Goal: Information Seeking & Learning: Understand process/instructions

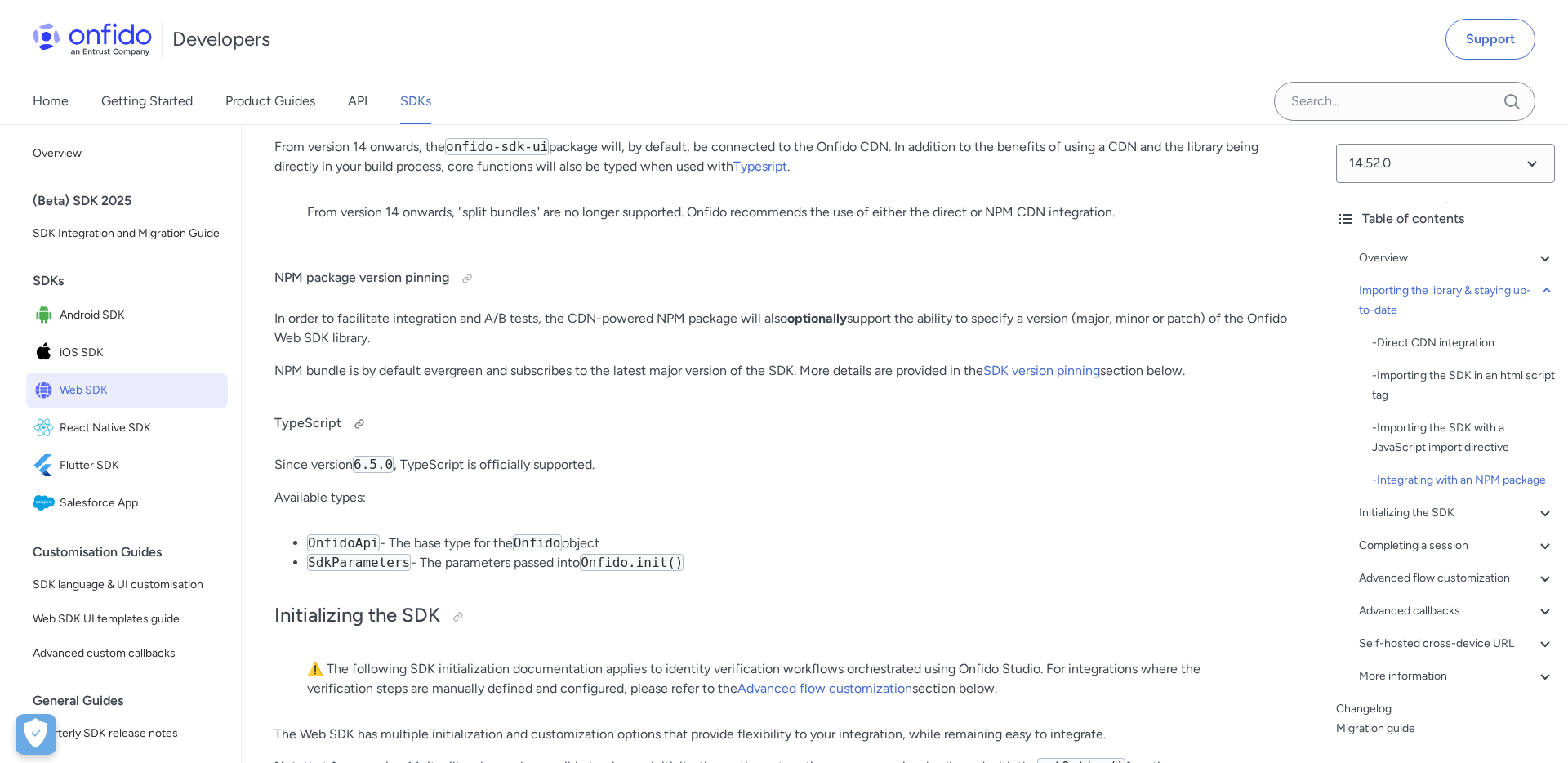
click at [631, 435] on h4 "TypeScript" at bounding box center [782, 424] width 1016 height 26
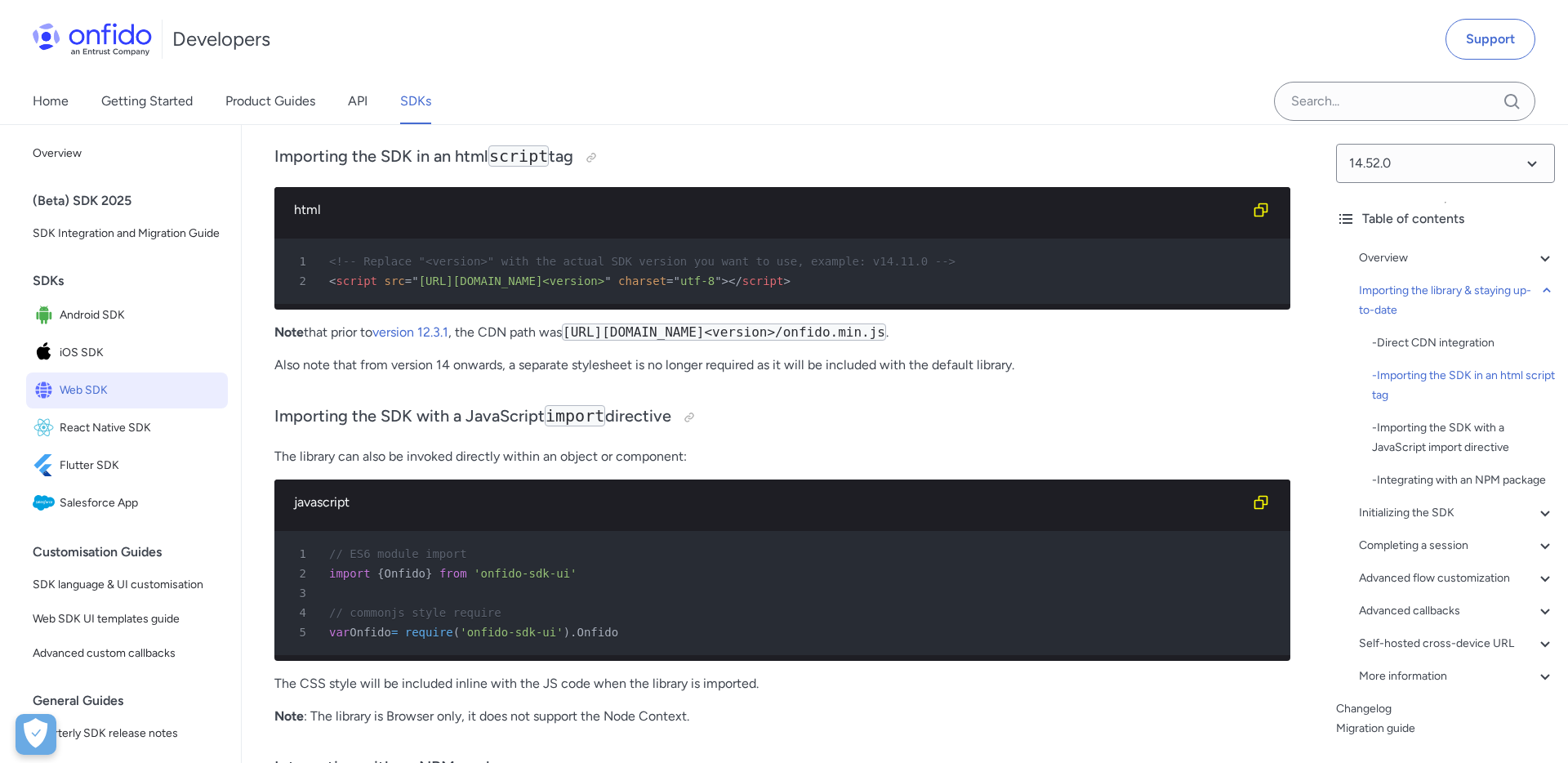
scroll to position [1656, 0]
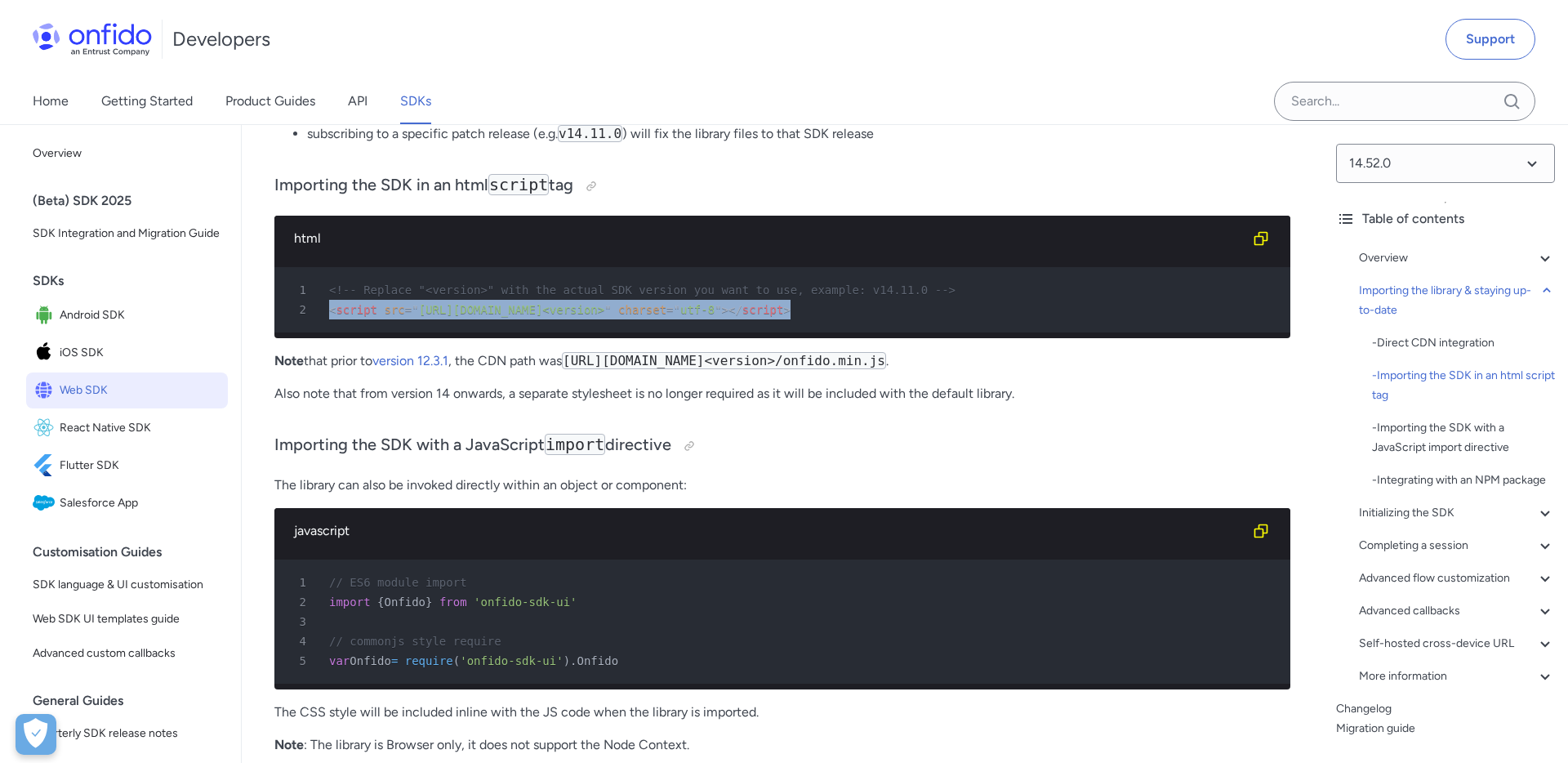
drag, startPoint x: 844, startPoint y: 314, endPoint x: 324, endPoint y: 311, distance: 520.0
click at [324, 311] on div "2 < script src = " https://sdk.onfido.com/<version> " charset = " utf-8 " > </ …" at bounding box center [774, 309] width 986 height 20
copy div "< script src = " https://sdk.onfido.com/<version> " charset = " utf-8 " > </ sc…"
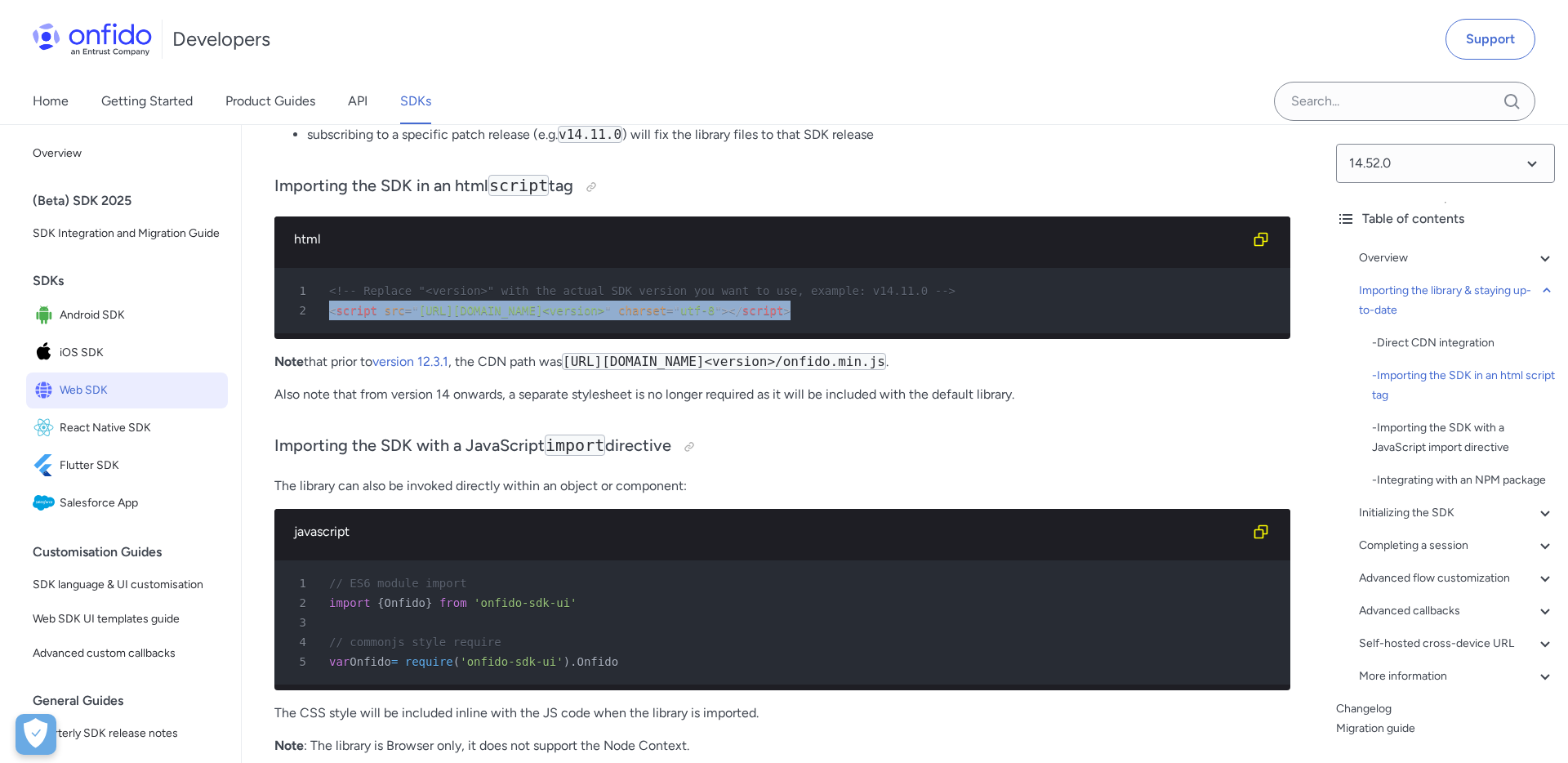
scroll to position [1660, 0]
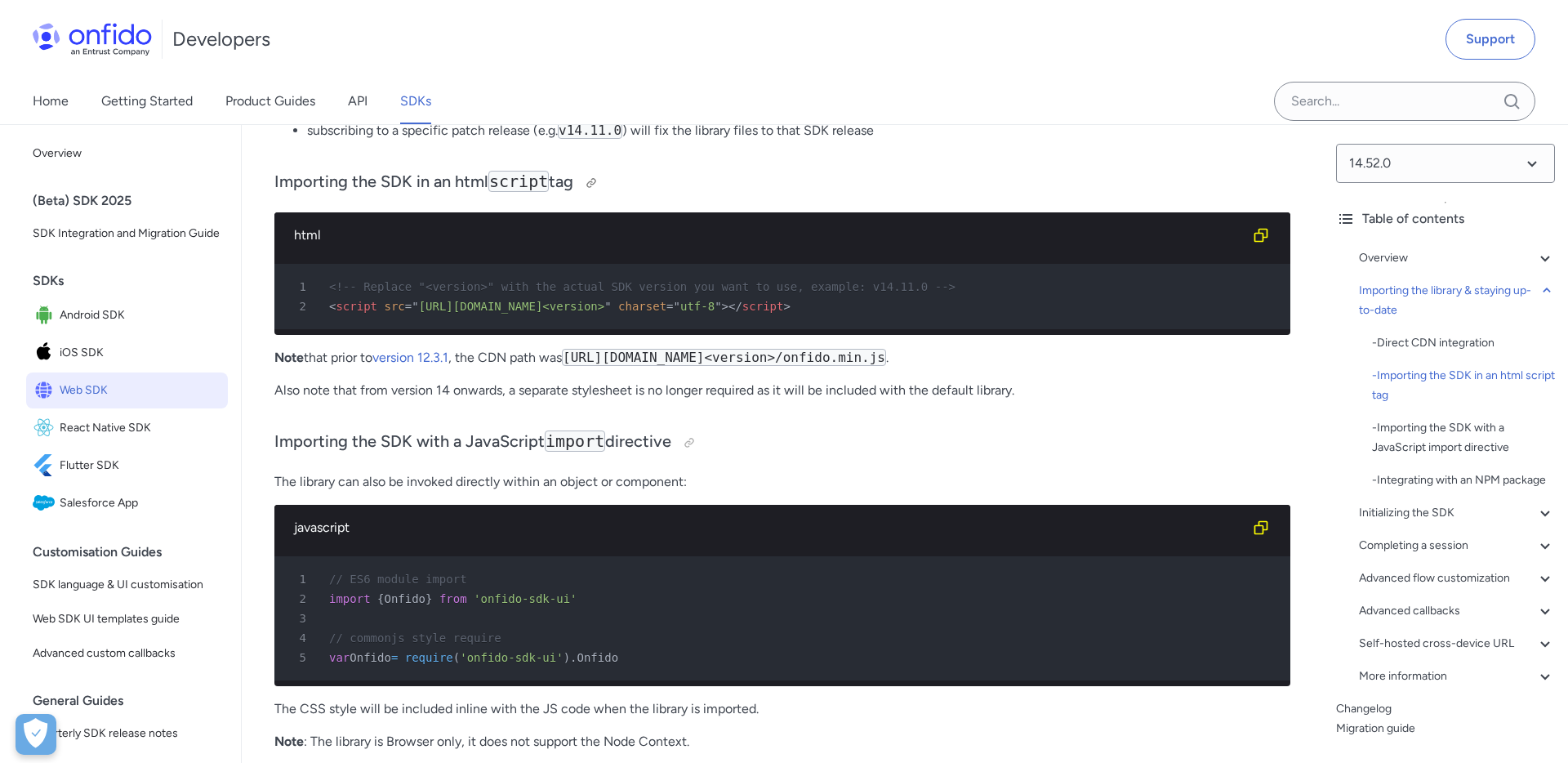
click at [722, 179] on h3 "Importing the SDK in an html script tag" at bounding box center [782, 183] width 1016 height 26
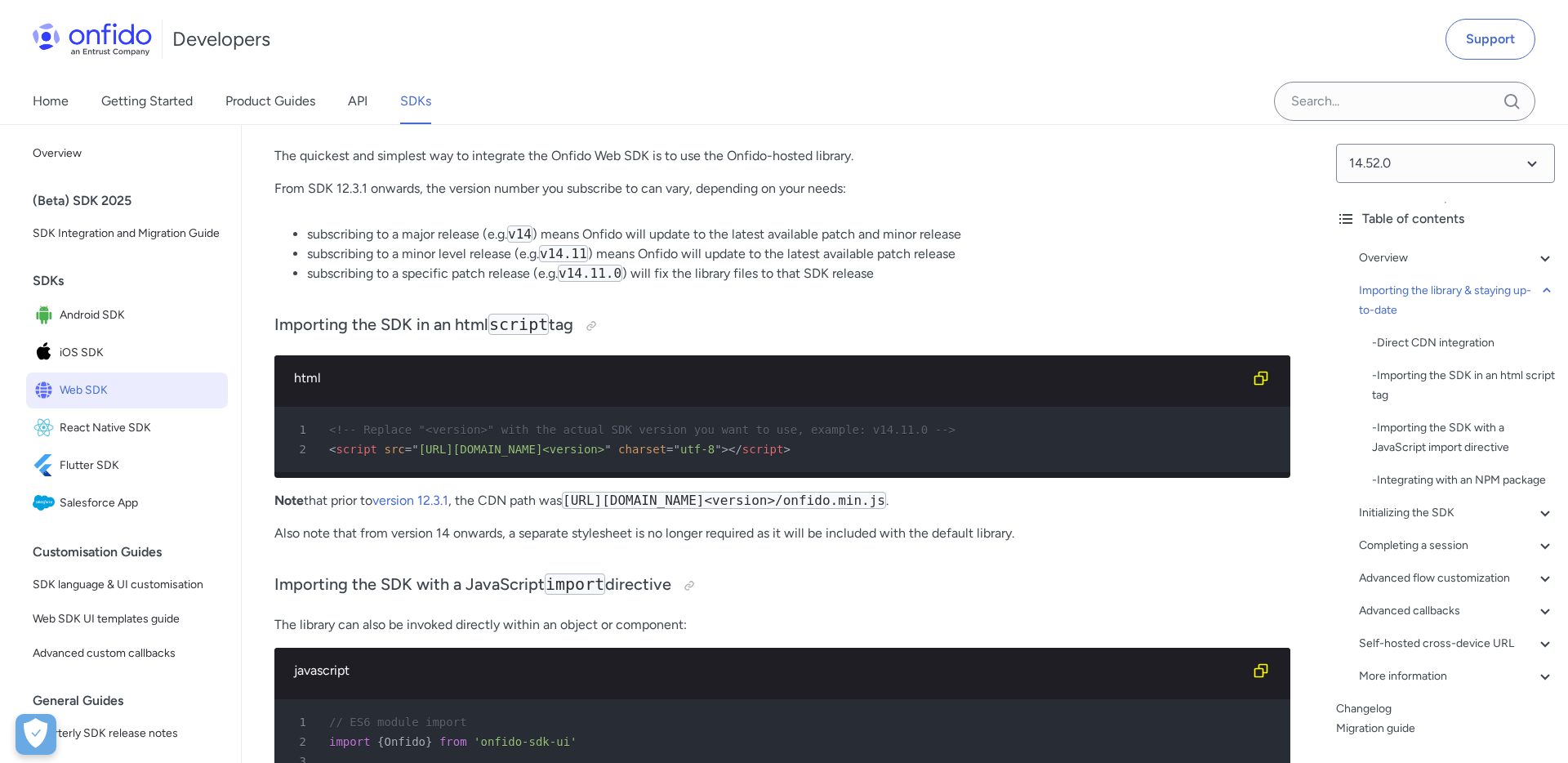
scroll to position [1602, 0]
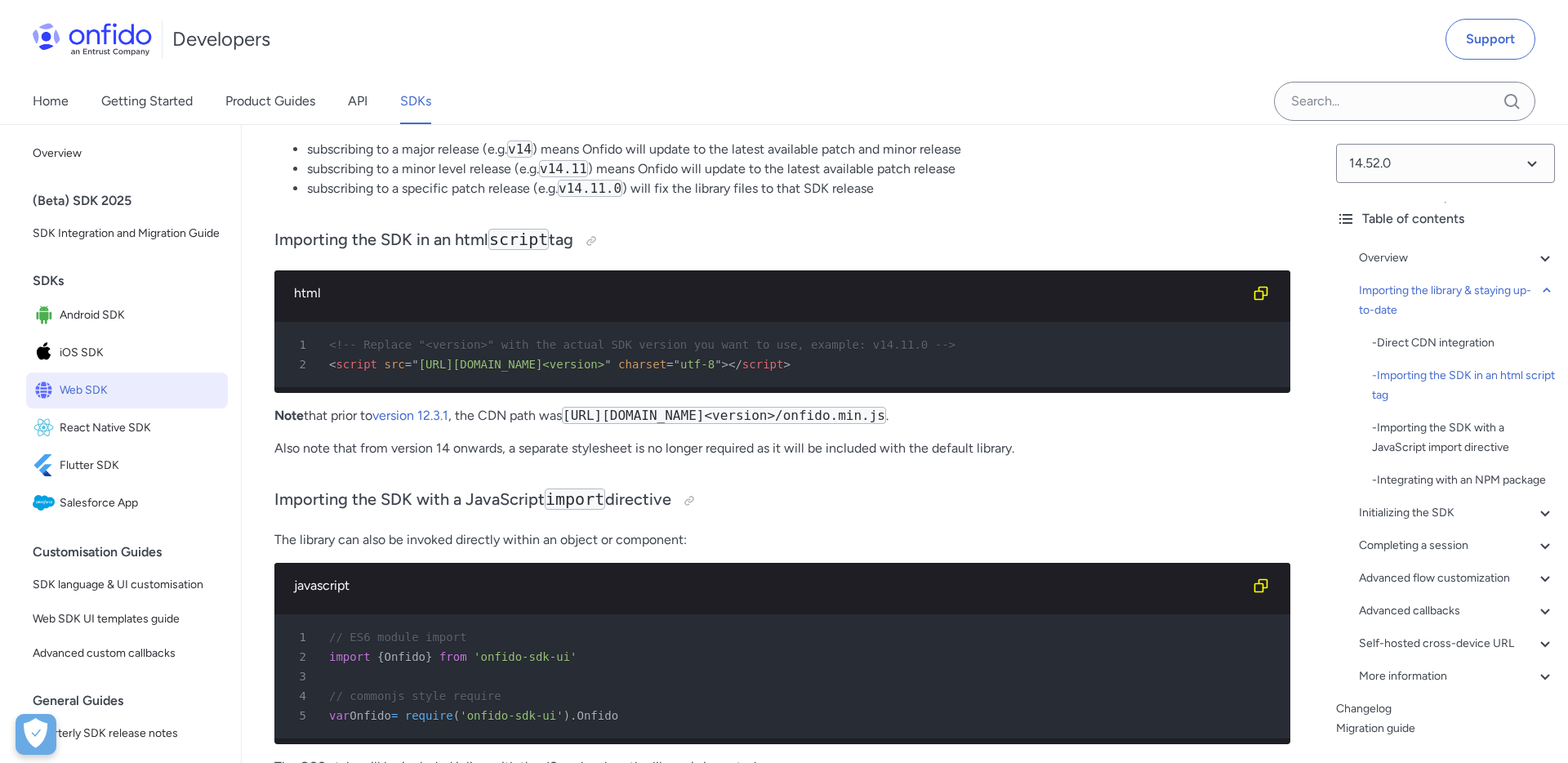
drag, startPoint x: 995, startPoint y: 419, endPoint x: 1078, endPoint y: 411, distance: 83.4
click at [886, 415] on code "https://assets.onfido.com/web-sdk-releases/<version>/onfido.min.js" at bounding box center [724, 415] width 324 height 17
copy code "onfido.min.js"
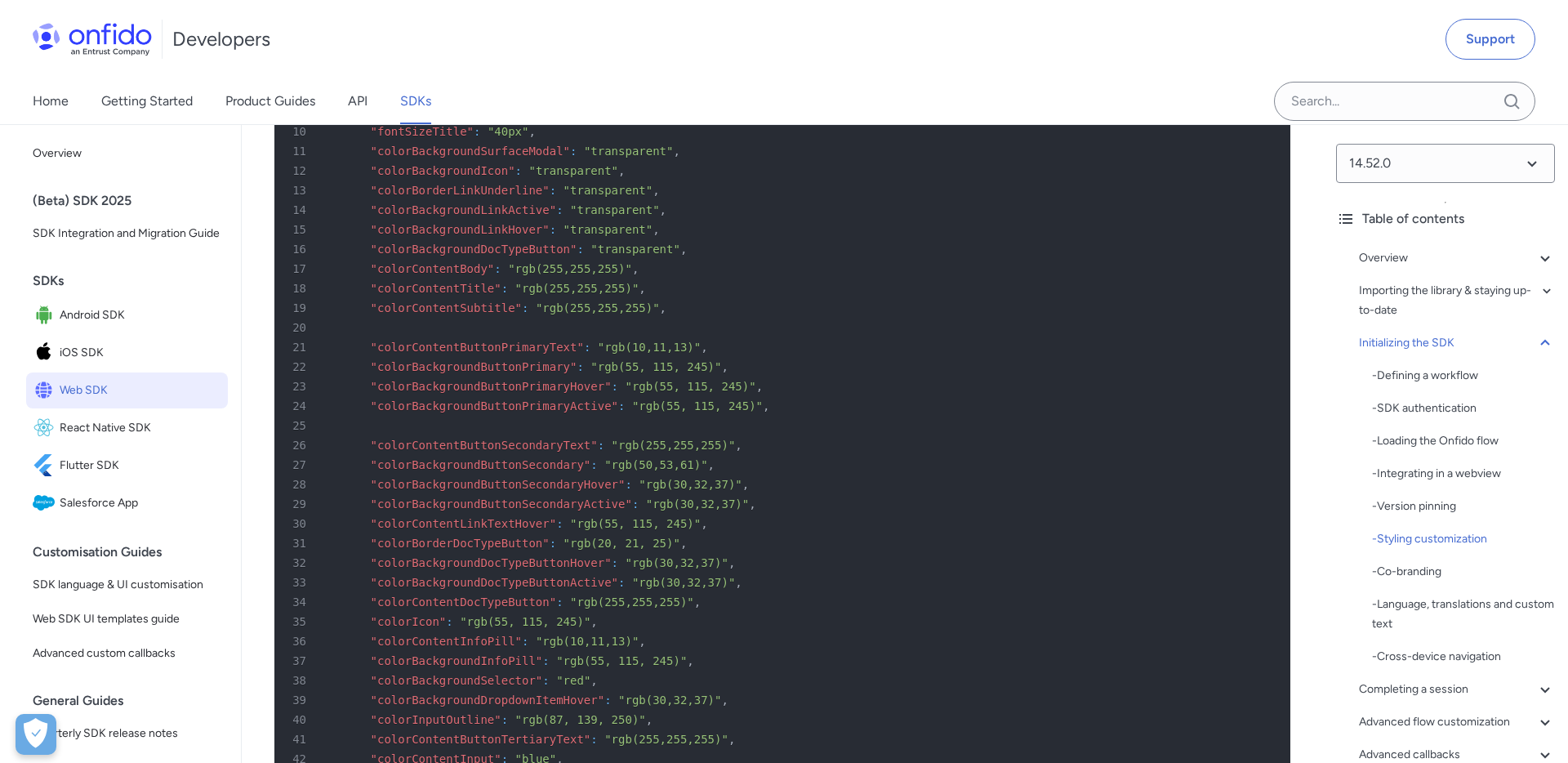
scroll to position [5646, 0]
click at [594, 47] on div "Developers Support" at bounding box center [784, 39] width 1568 height 78
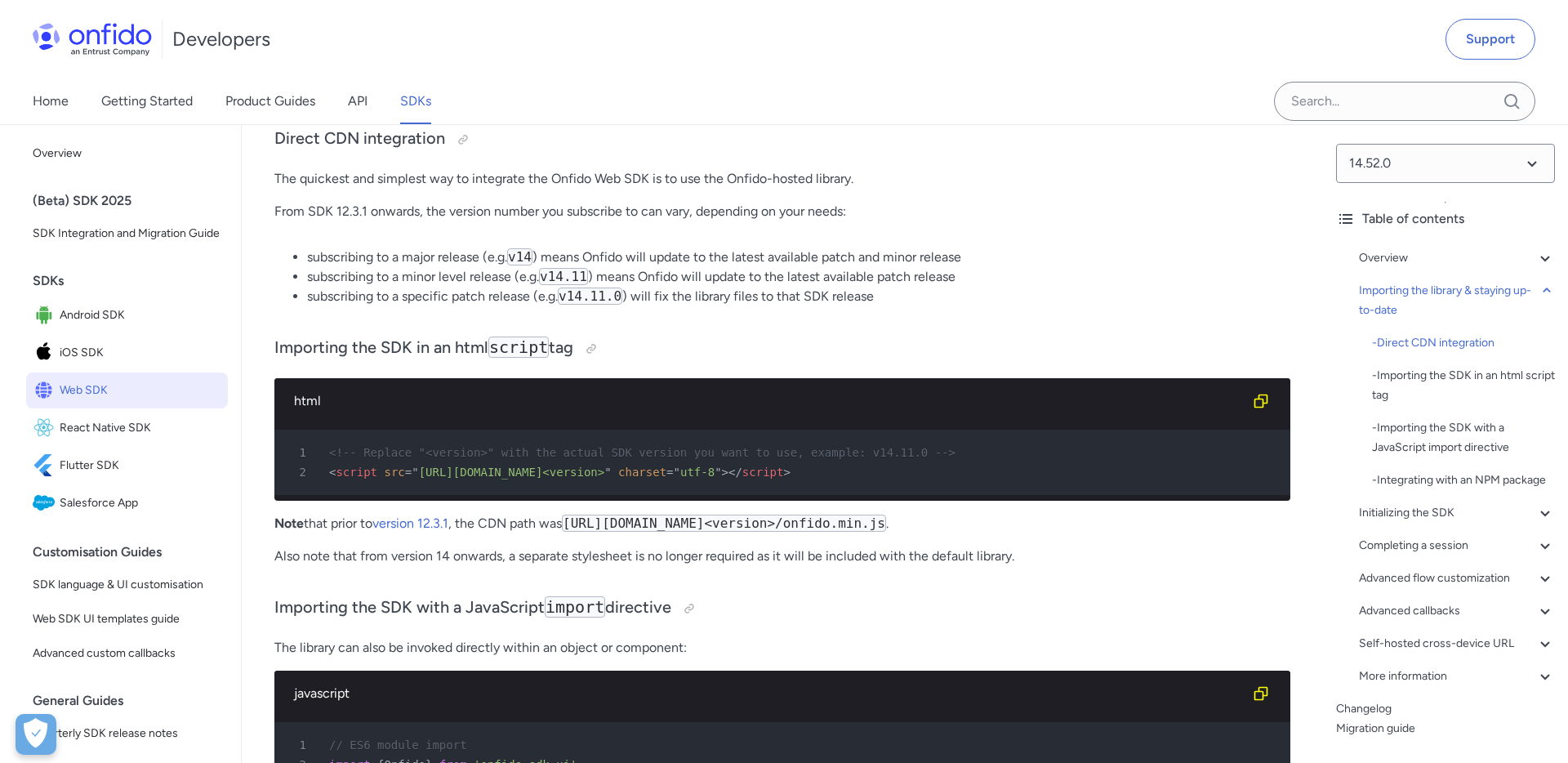
scroll to position [1313, 0]
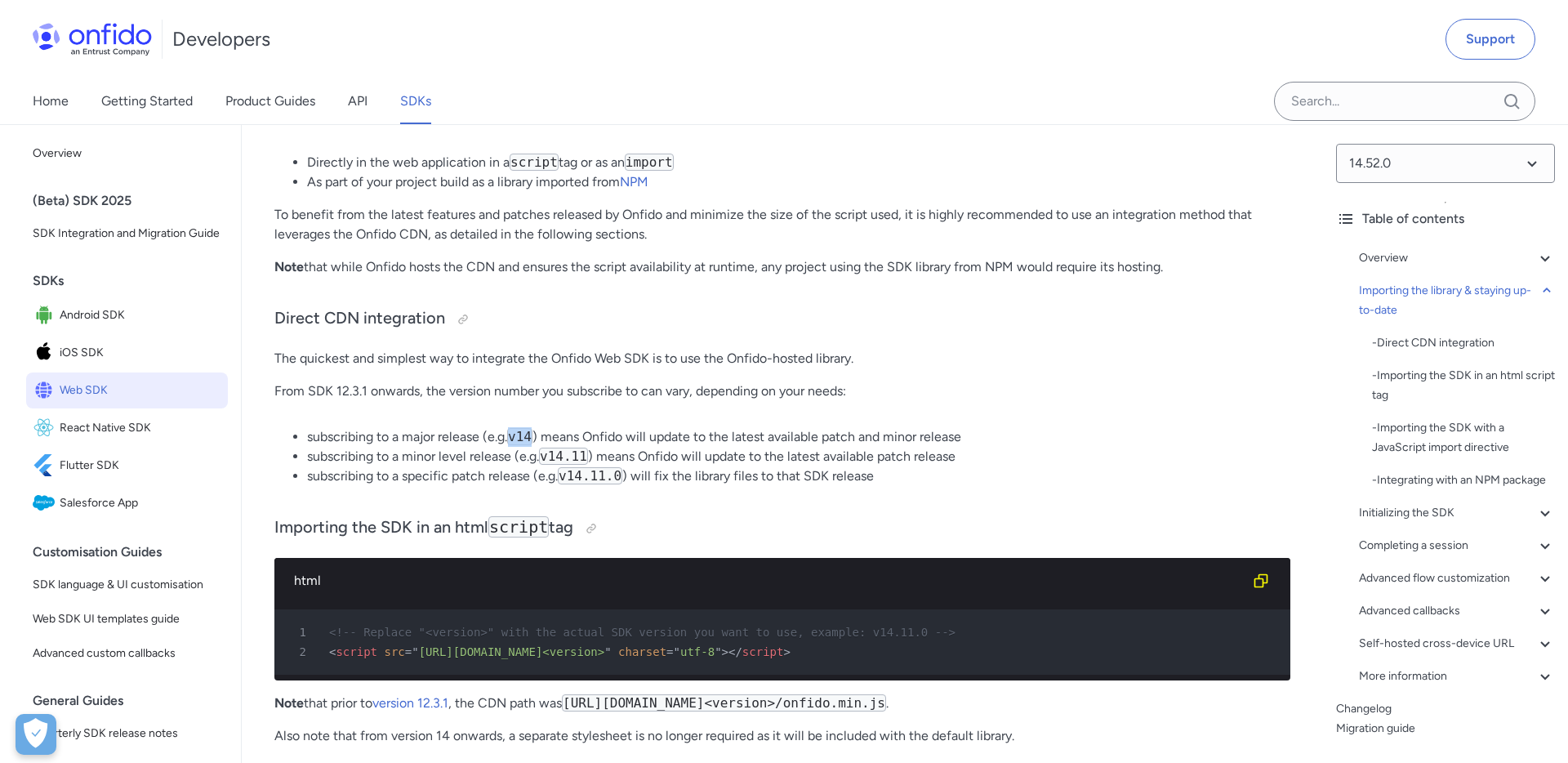
drag, startPoint x: 515, startPoint y: 438, endPoint x: 535, endPoint y: 437, distance: 20.0
click at [532, 437] on code "v14" at bounding box center [520, 436] width 26 height 17
copy code "v14"
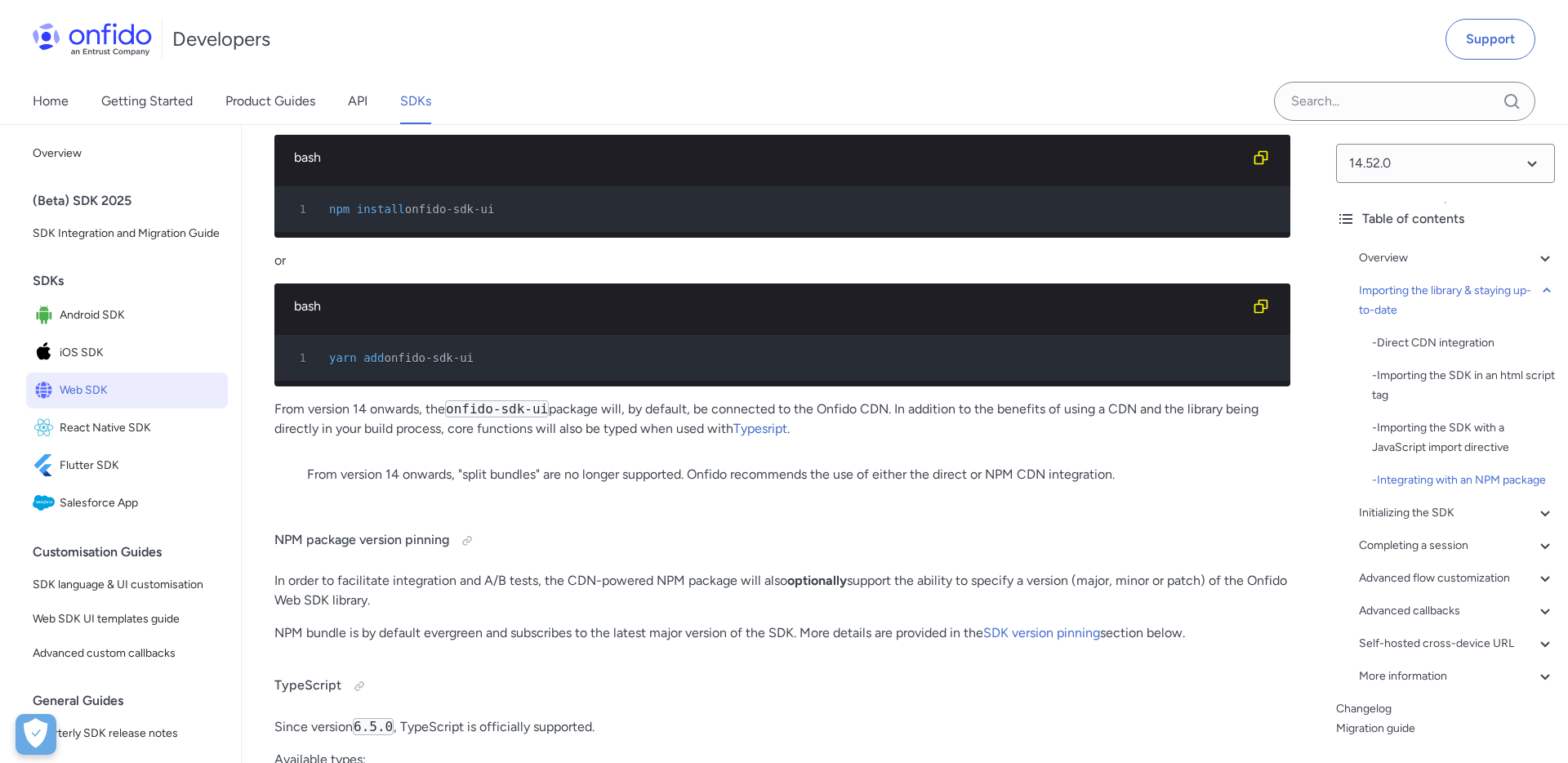
scroll to position [2213, 0]
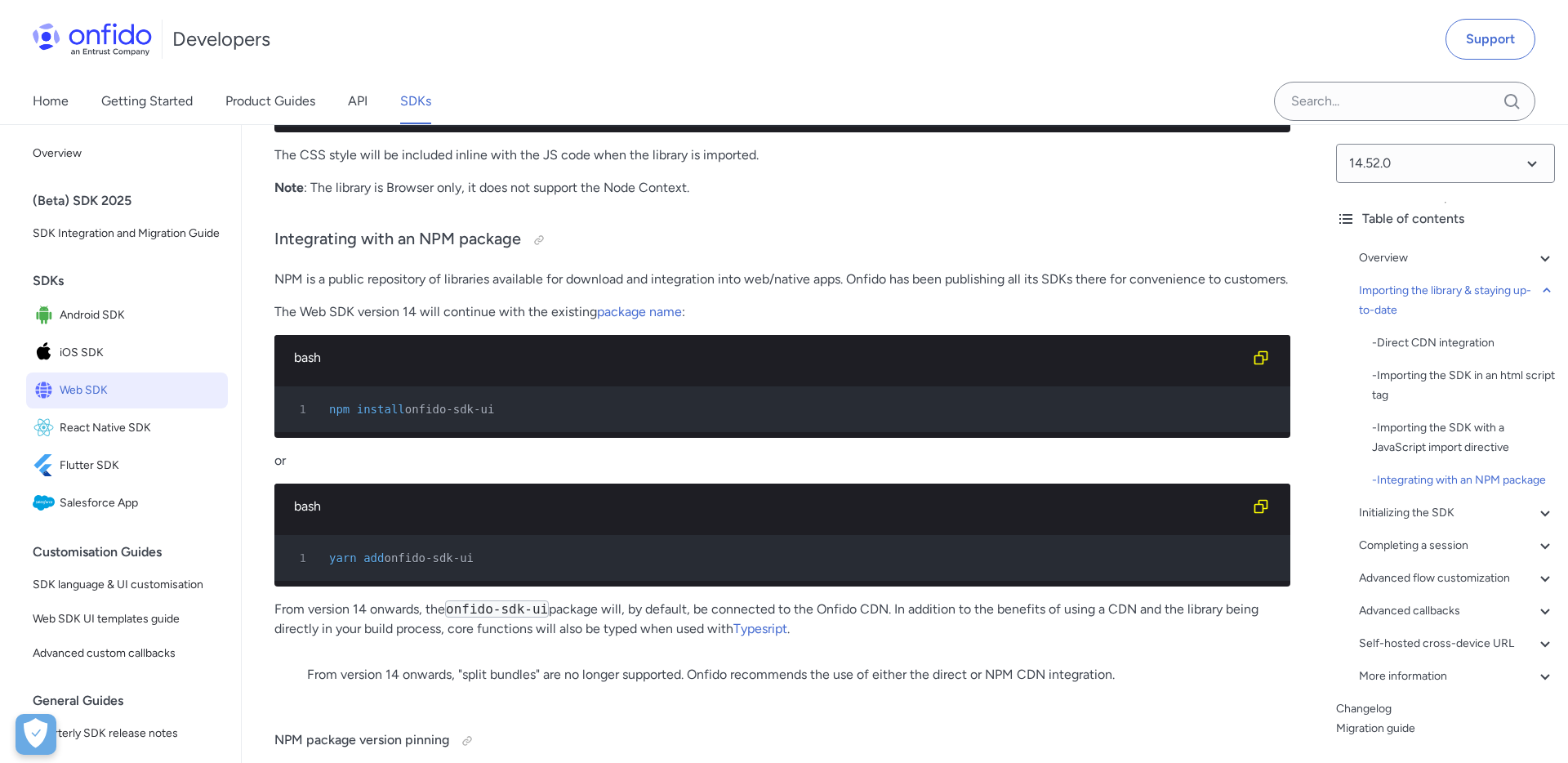
drag, startPoint x: 510, startPoint y: 428, endPoint x: 372, endPoint y: 420, distance: 138.2
click at [321, 419] on div "1 npm install onfido-sdk-ui" at bounding box center [774, 409] width 986 height 20
copy div "npm install onfido-sdk-ui"
click at [790, 516] on div "bash" at bounding box center [770, 506] width 951 height 20
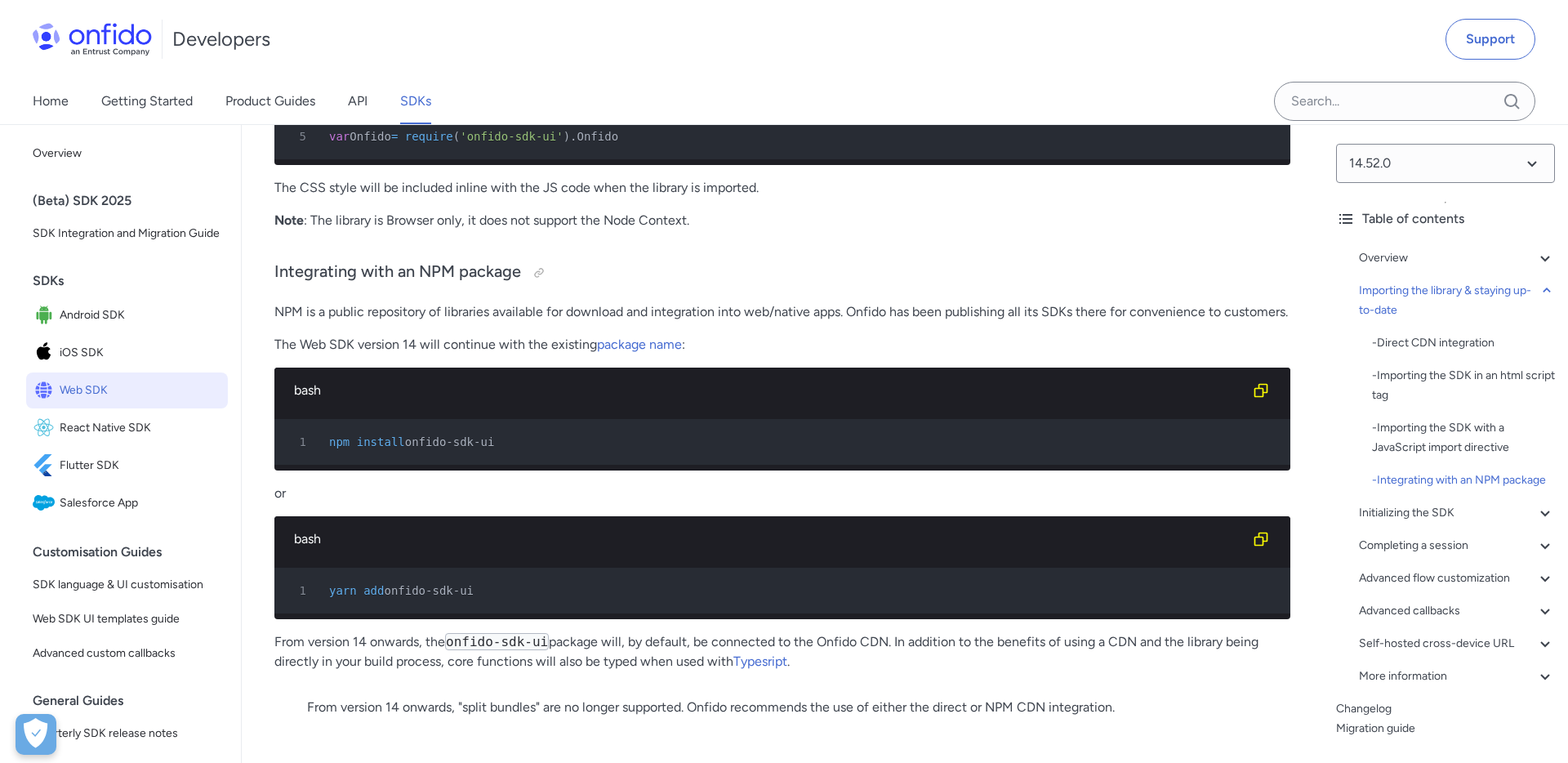
scroll to position [1870, 0]
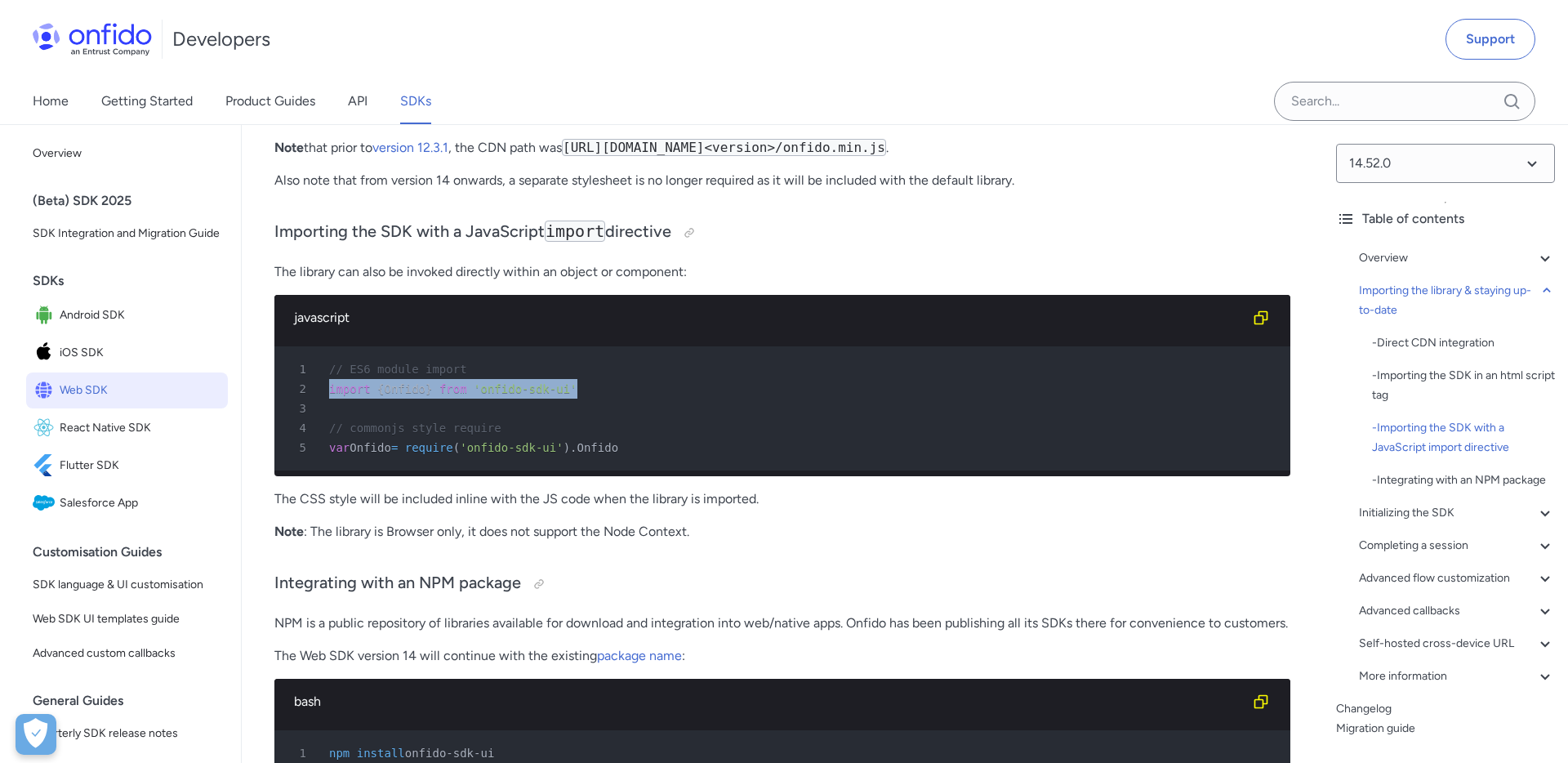
drag, startPoint x: 530, startPoint y: 389, endPoint x: 327, endPoint y: 391, distance: 203.0
click at [326, 391] on div "2 import { Onfido } from 'onfido-sdk-ui'" at bounding box center [774, 389] width 986 height 20
copy div "import { Onfido } from 'onfido-sdk-ui'"
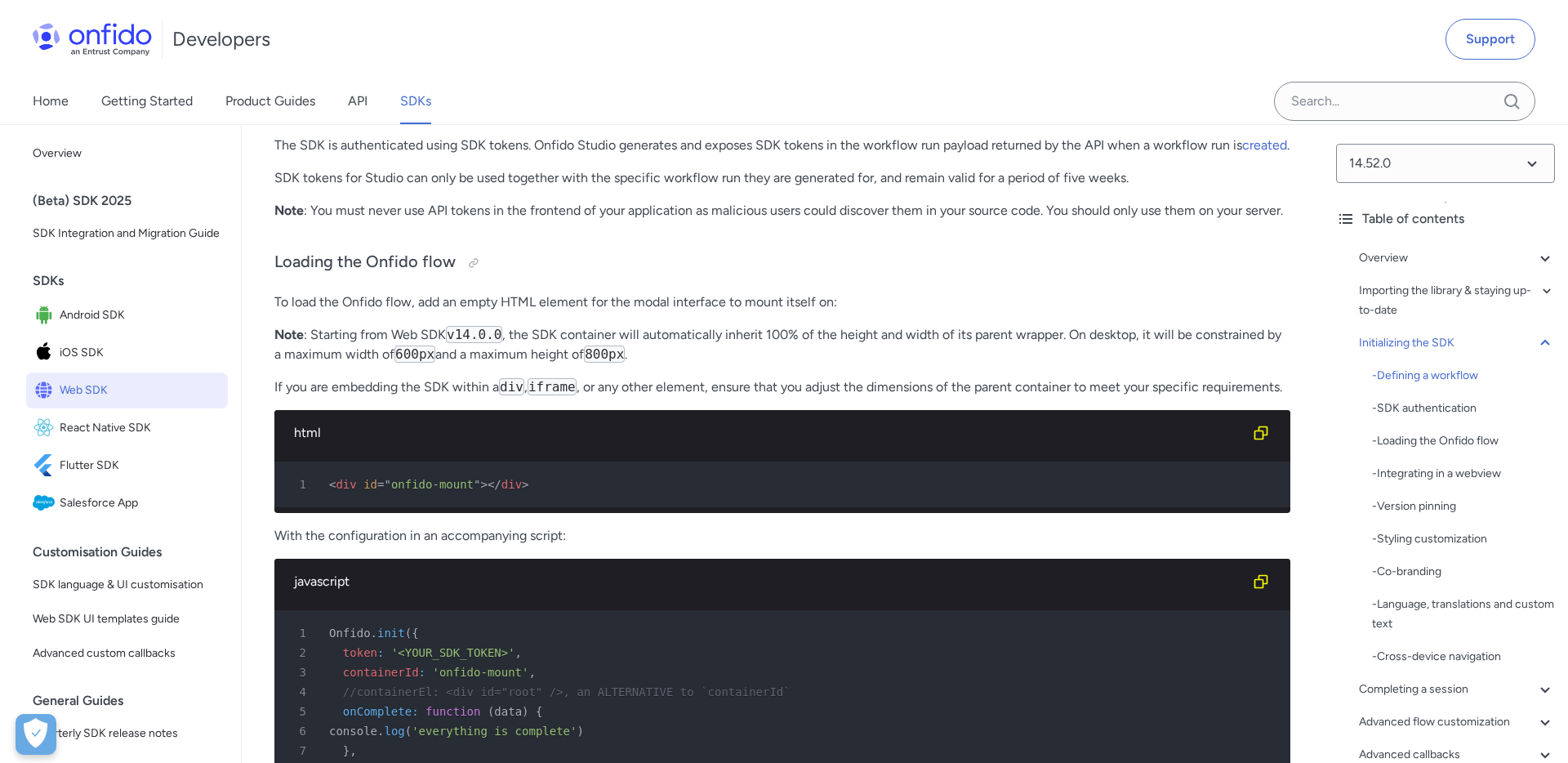
scroll to position [3725, 0]
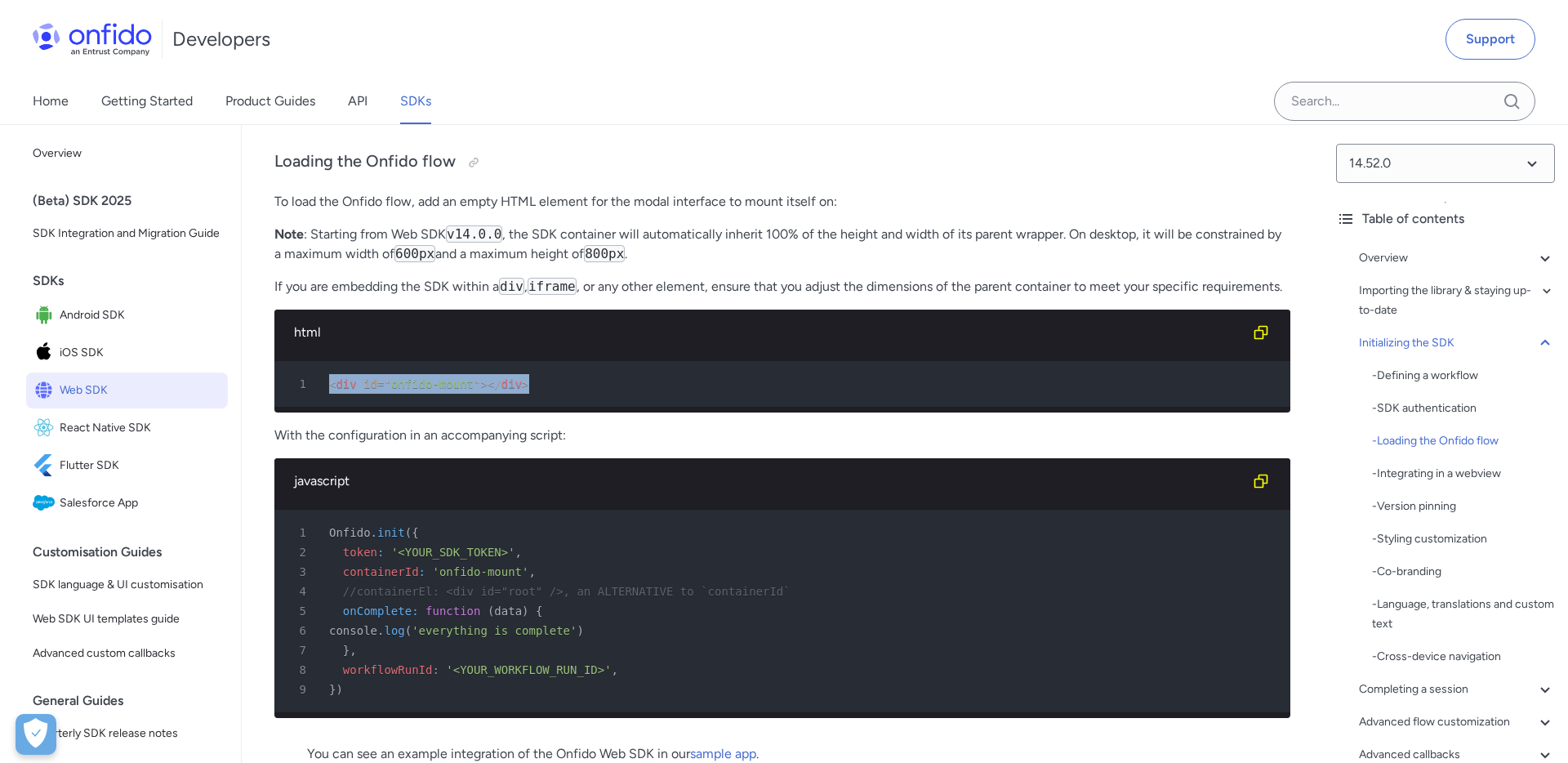
drag, startPoint x: 531, startPoint y: 424, endPoint x: 334, endPoint y: 419, distance: 197.1
click at [329, 394] on div "1 < div id = " onfido-mount " > </ div >" at bounding box center [774, 384] width 986 height 20
copy div "< div id = " onfido-mount " > </ div >"
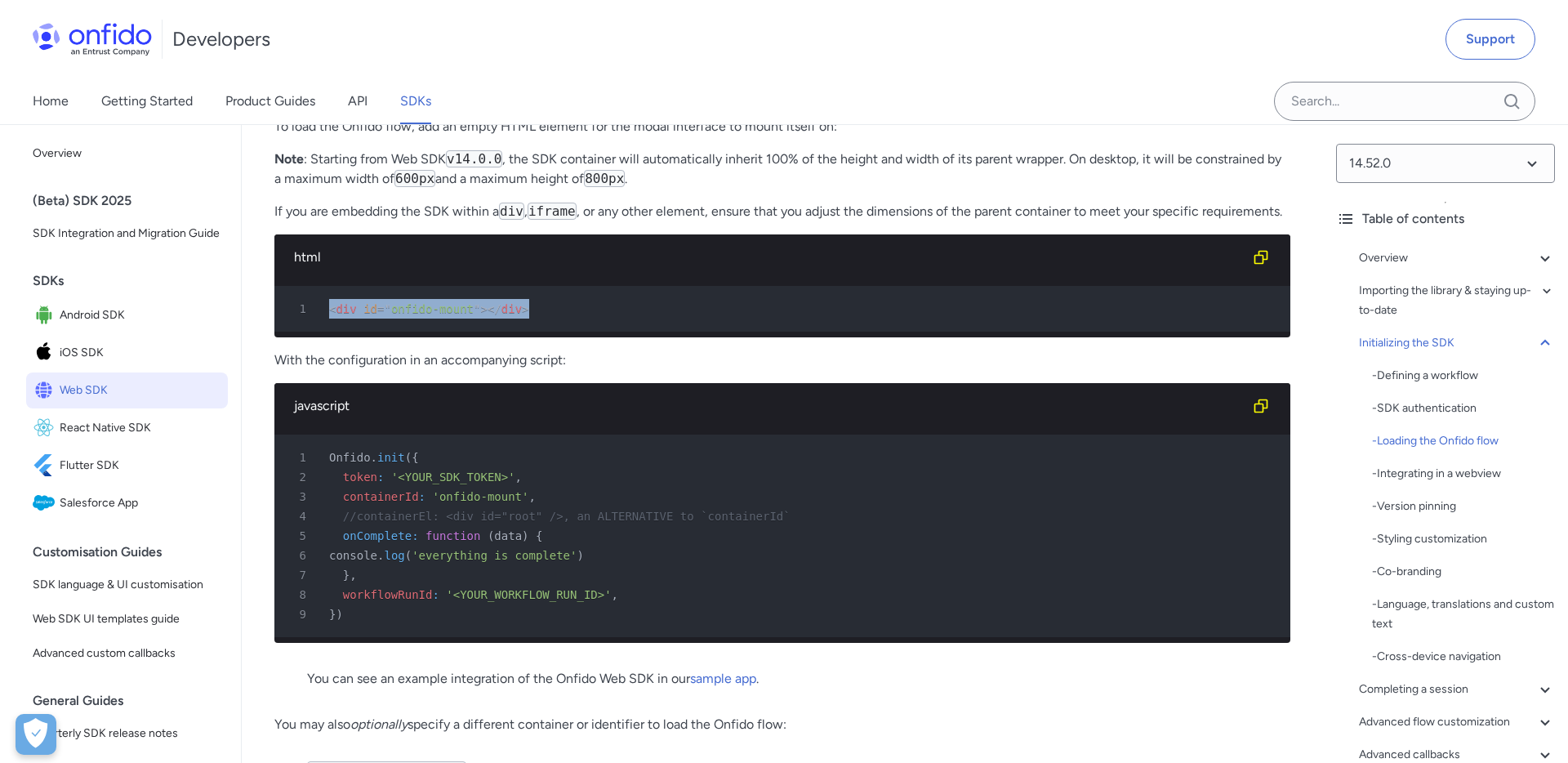
scroll to position [3802, 0]
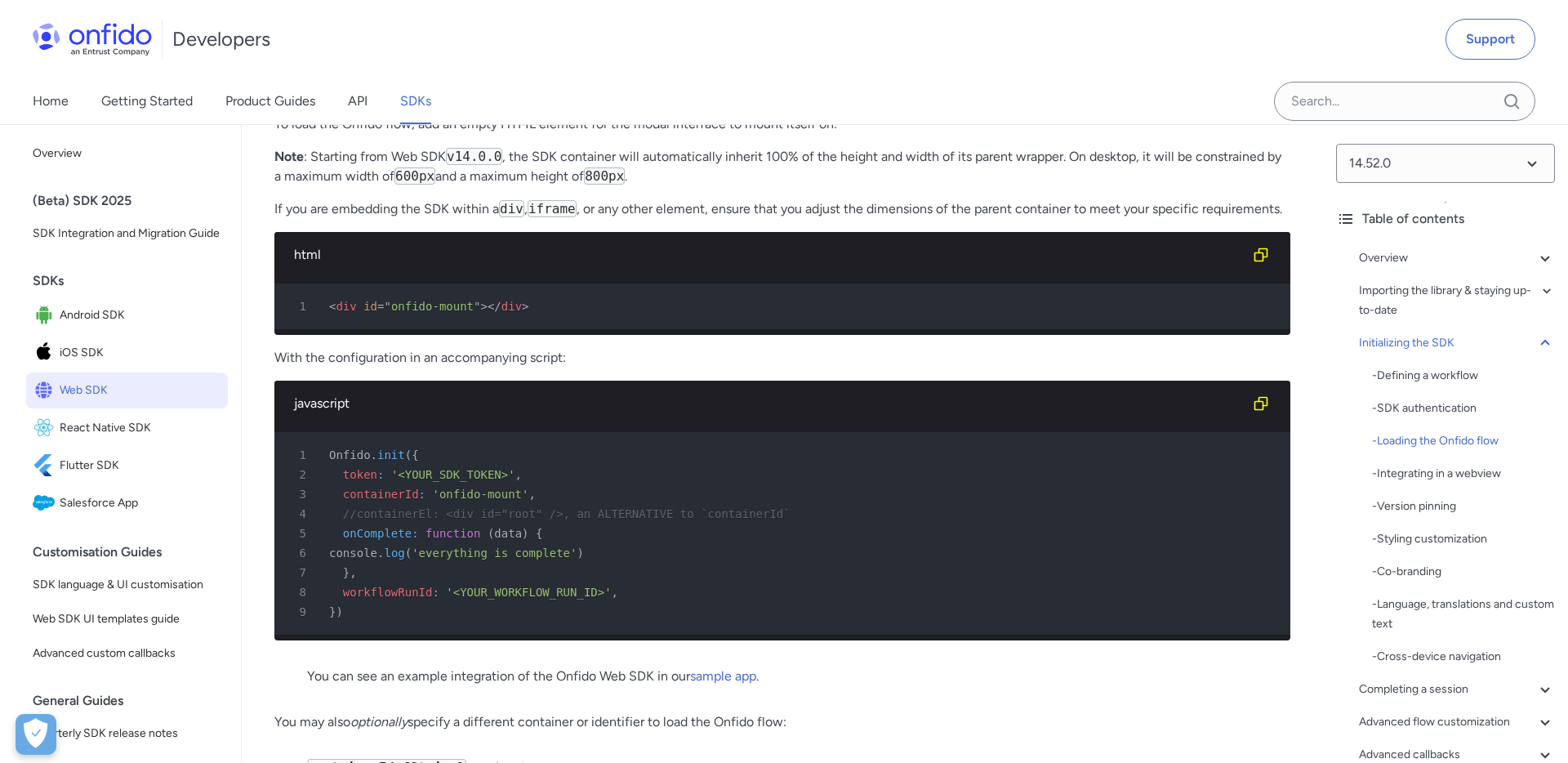
click at [353, 635] on pre "1 Onfido . init ( { 2 token : '<YOUR_SDK_TOKEN>' , 3 containerId : 'onfido-moun…" at bounding box center [782, 533] width 1016 height 202
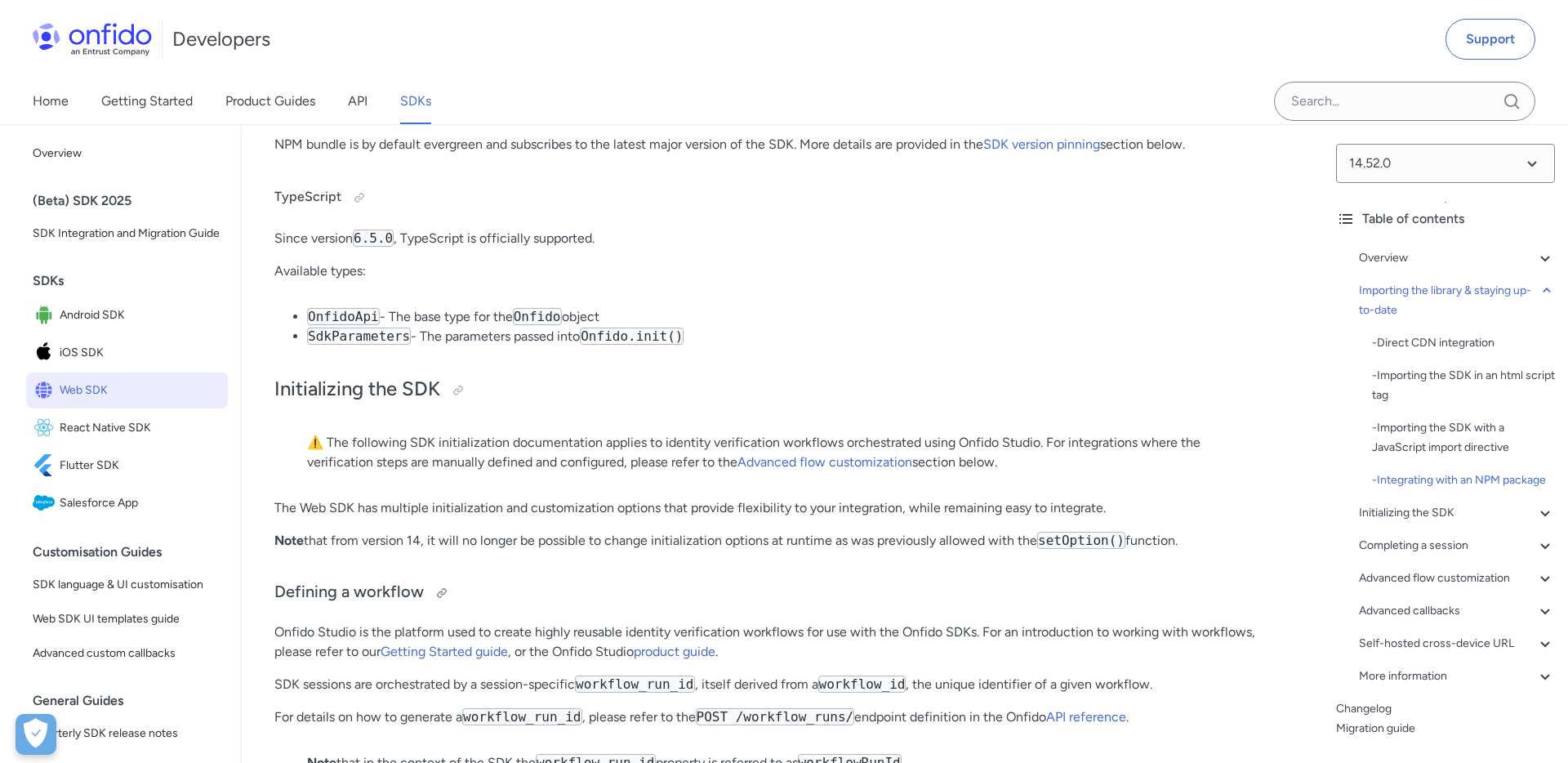
scroll to position [2993, 0]
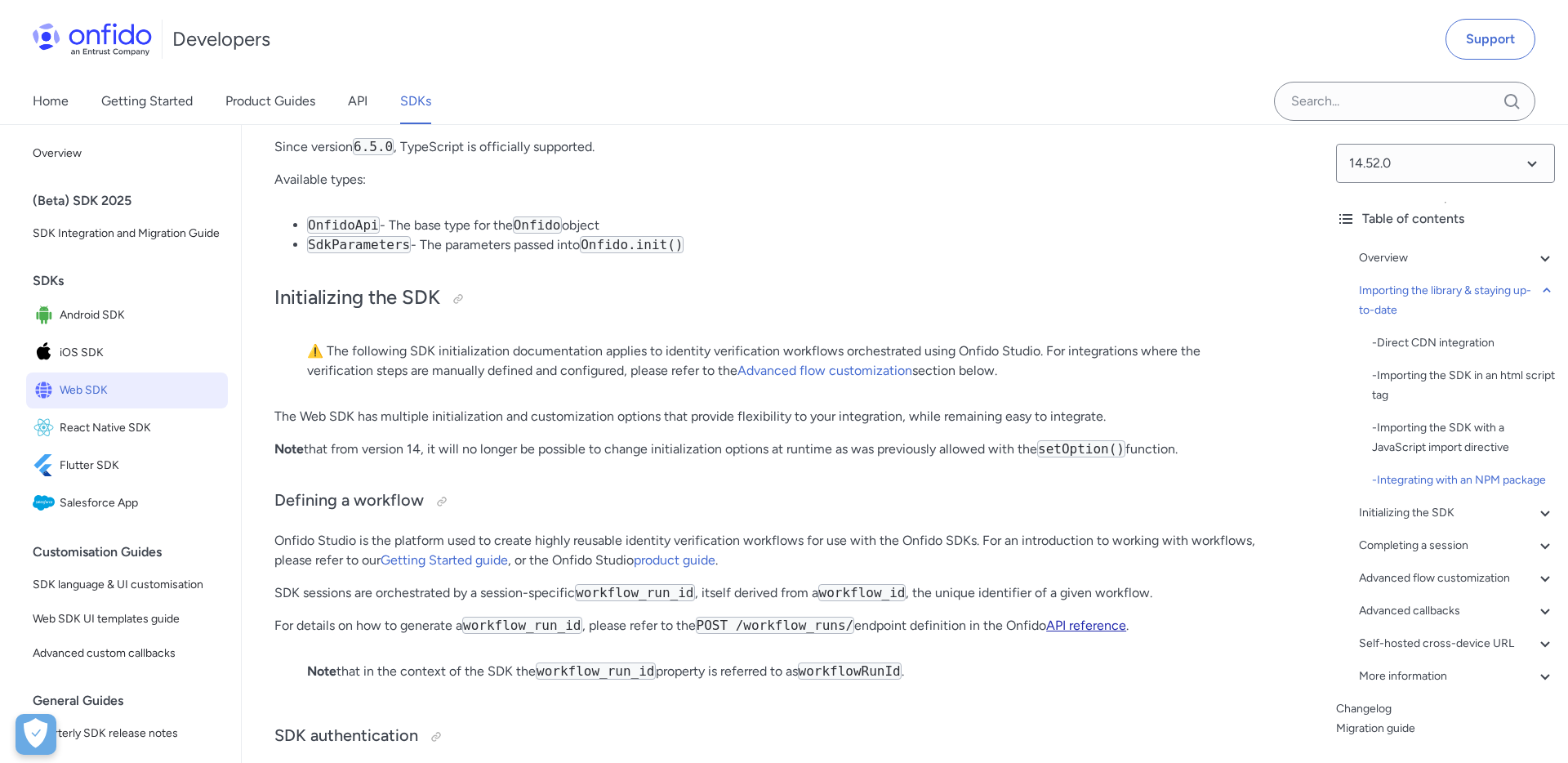
click at [1094, 633] on link "API reference" at bounding box center [1086, 625] width 80 height 15
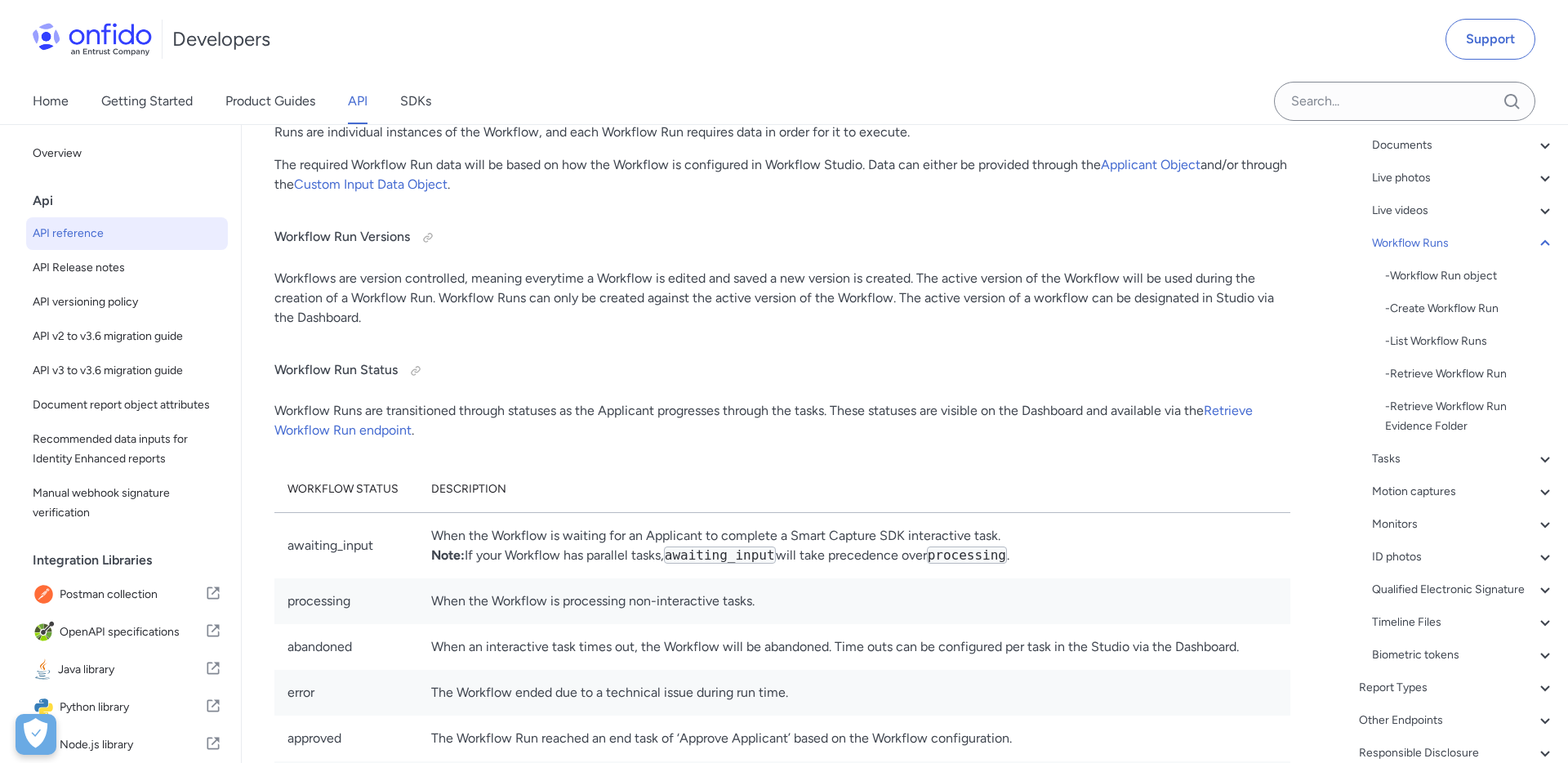
scroll to position [289, 0]
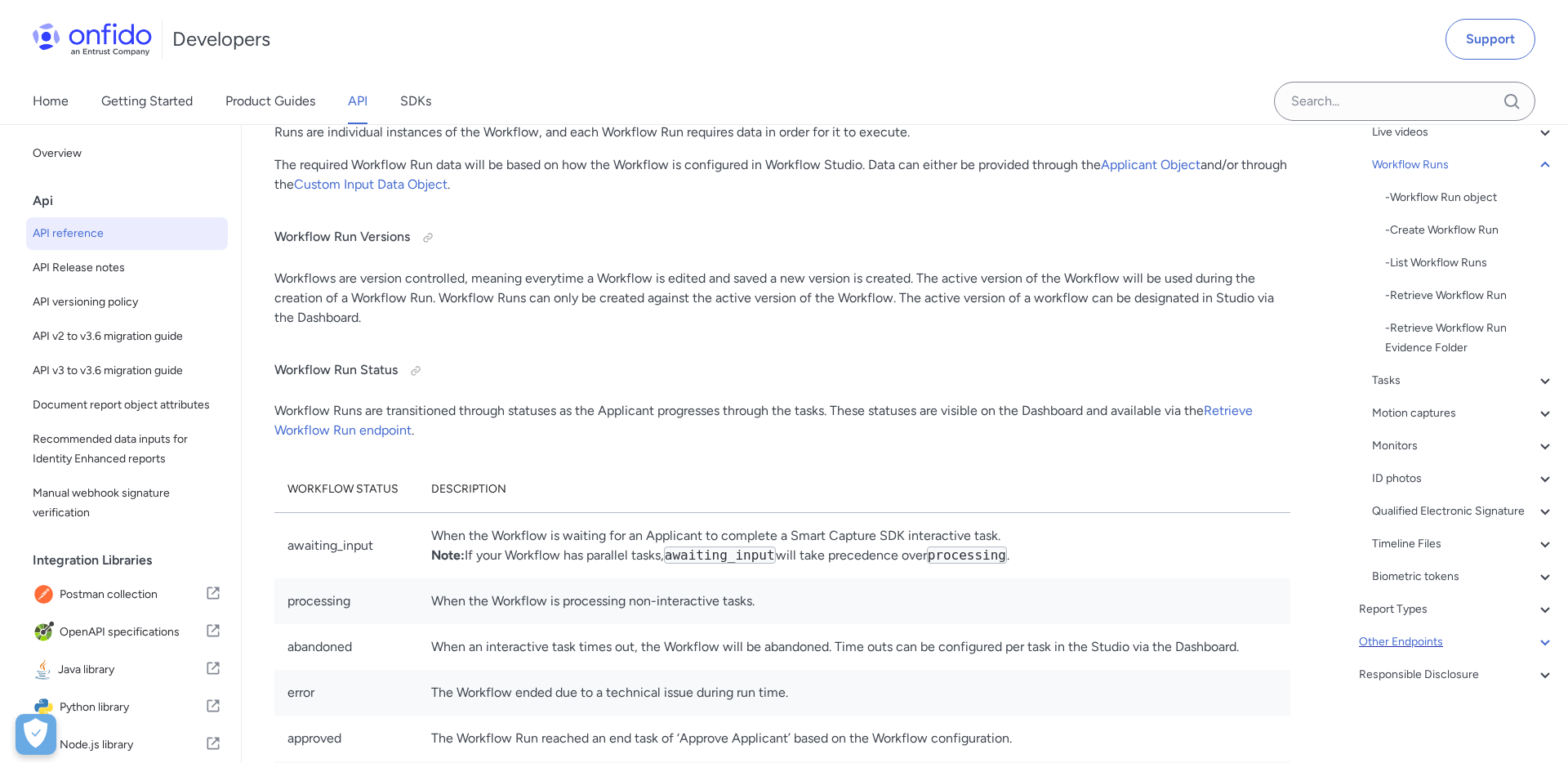
click at [1516, 641] on div "Other Endpoints" at bounding box center [1457, 641] width 196 height 20
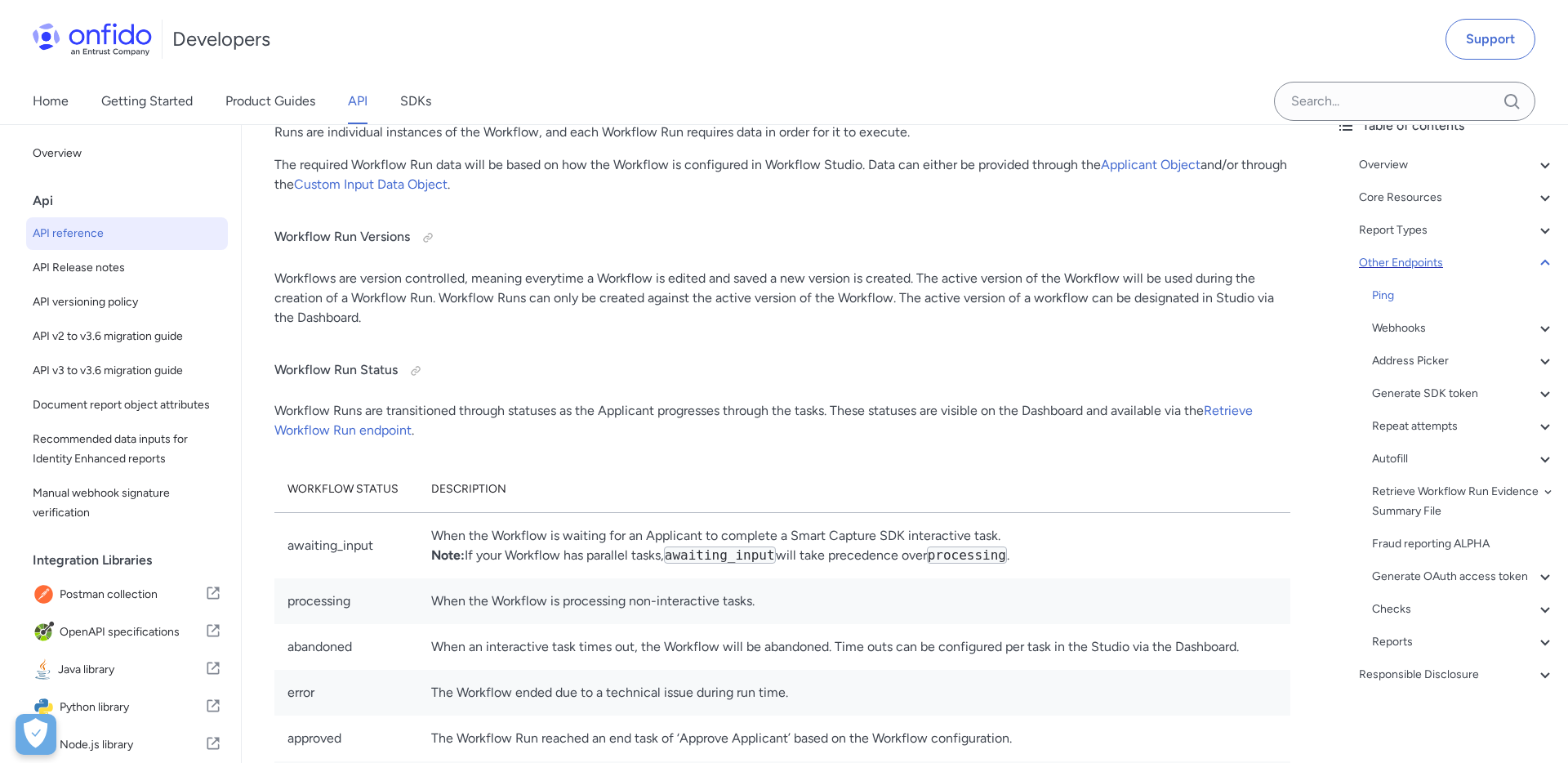
scroll to position [93, 0]
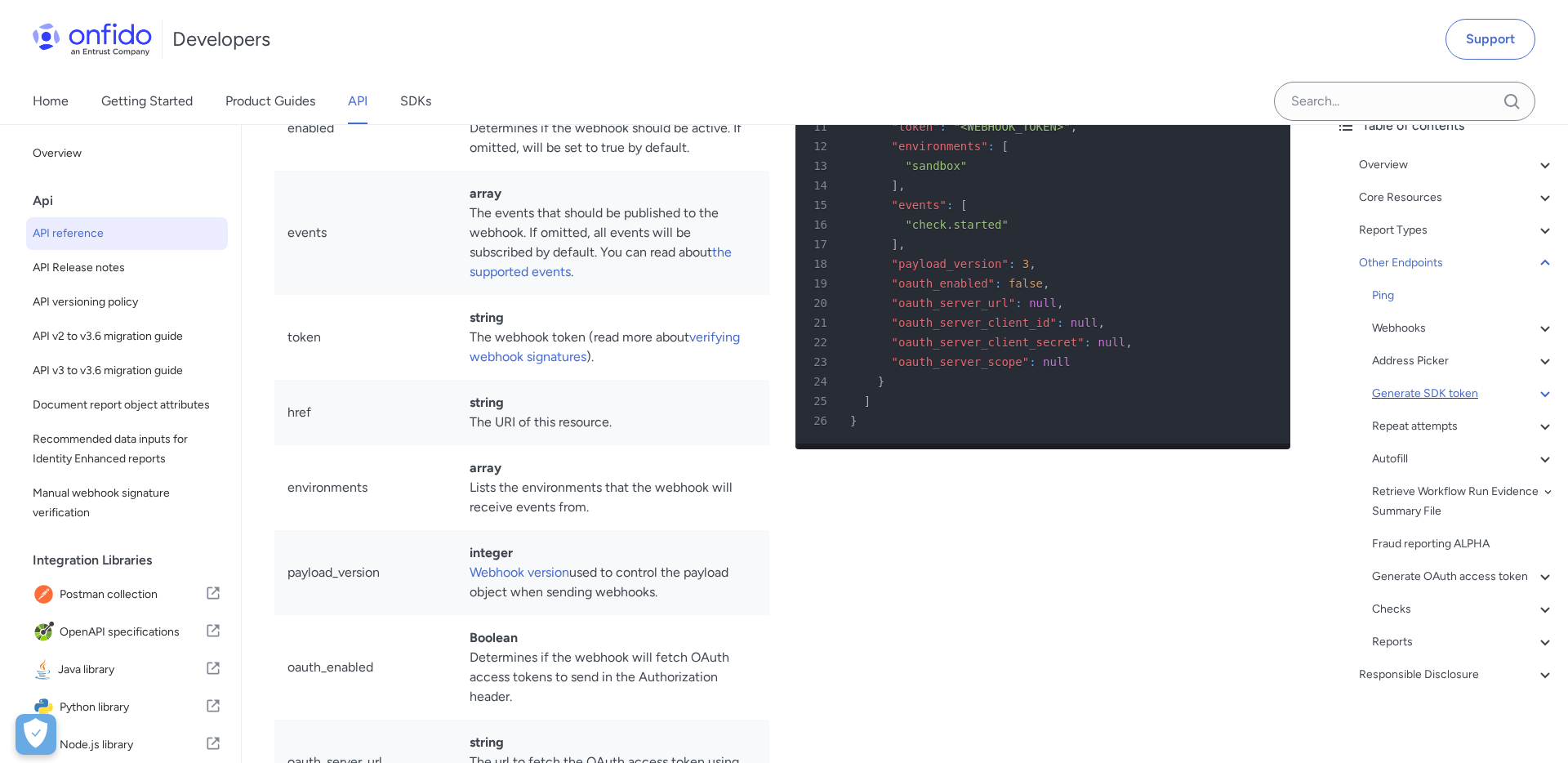
click at [1473, 396] on div "Generate SDK token" at bounding box center [1463, 393] width 183 height 20
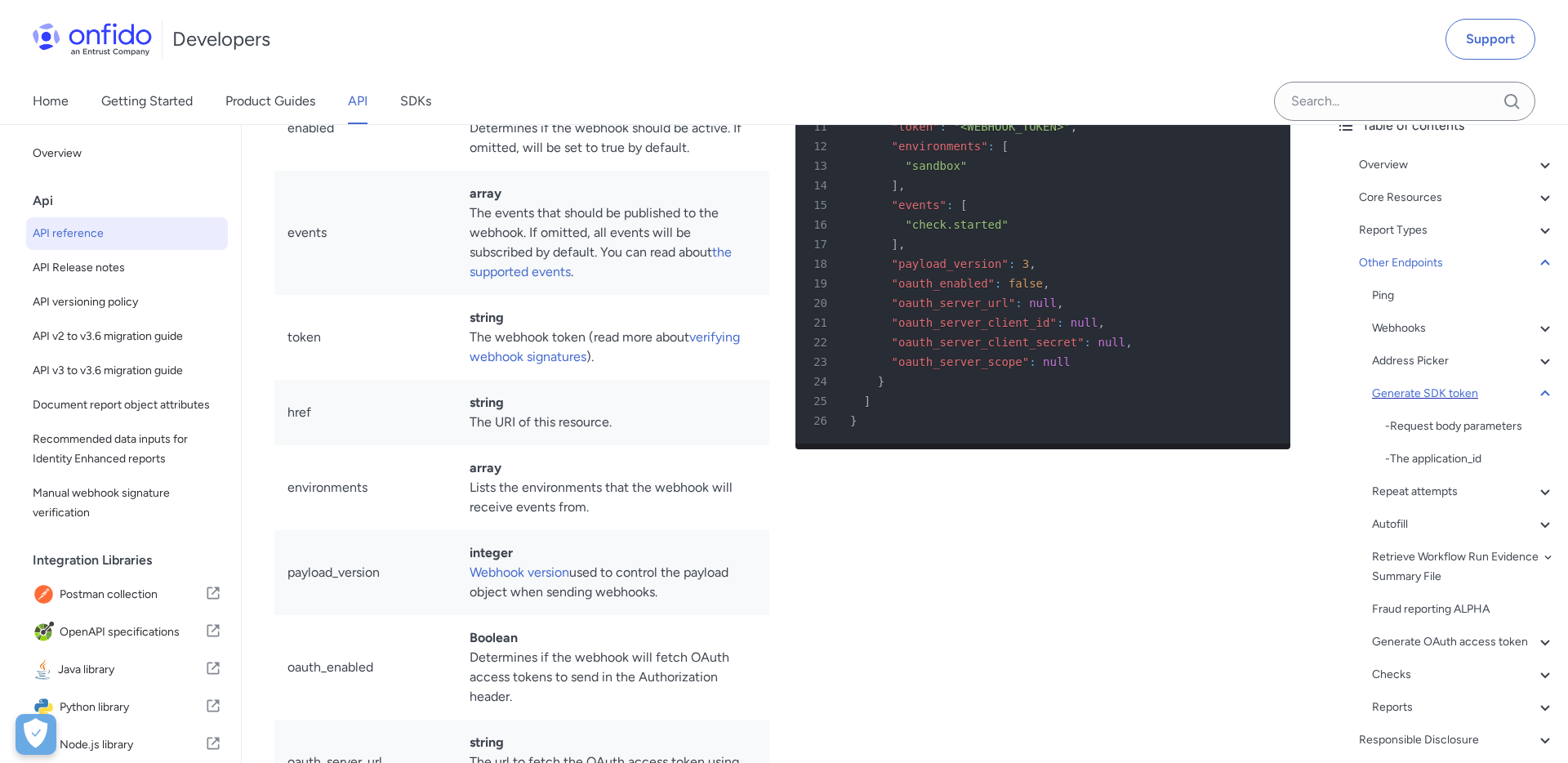
scroll to position [135871, 0]
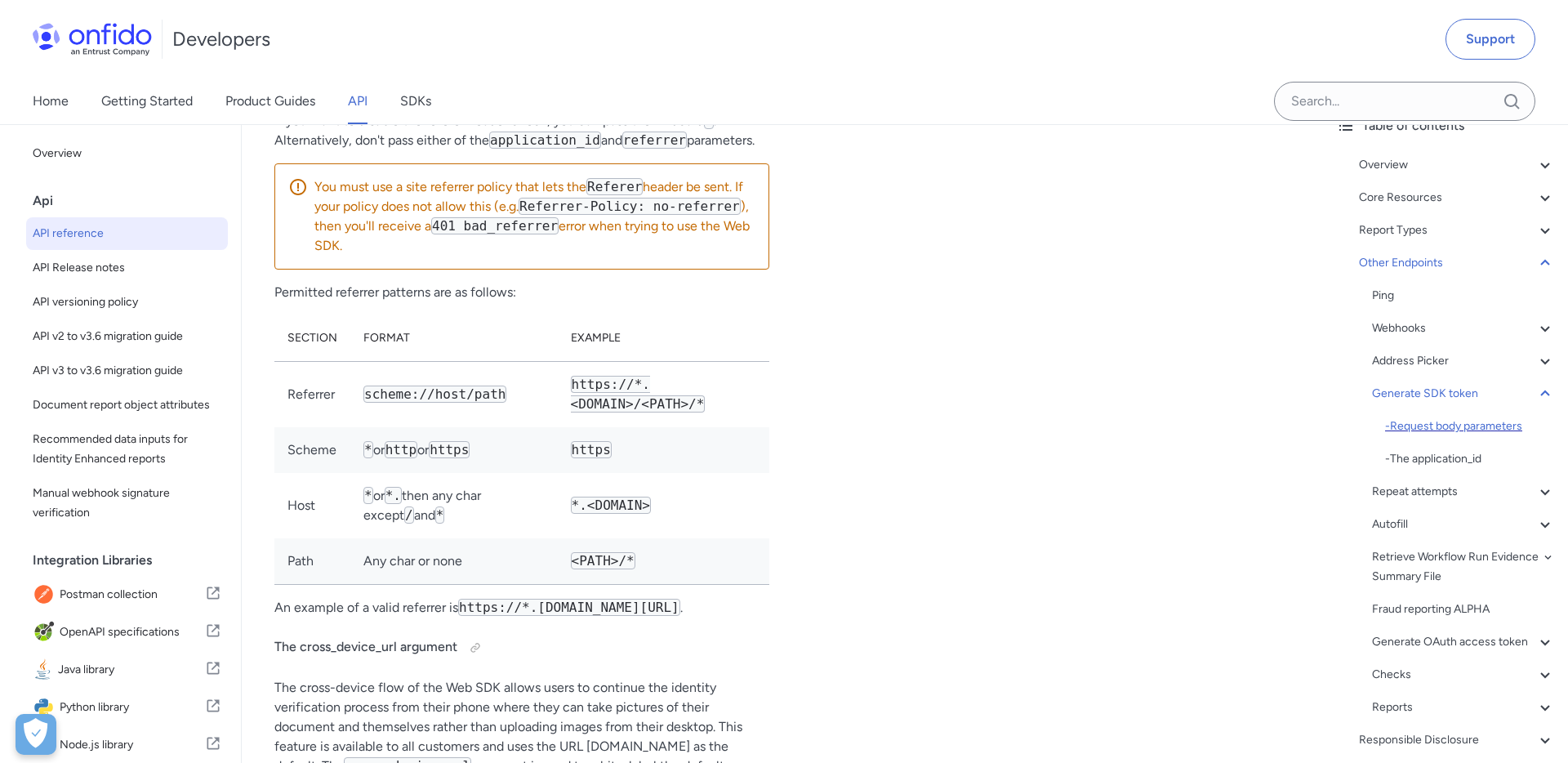
click at [1471, 426] on div "- Request body parameters" at bounding box center [1470, 426] width 170 height 20
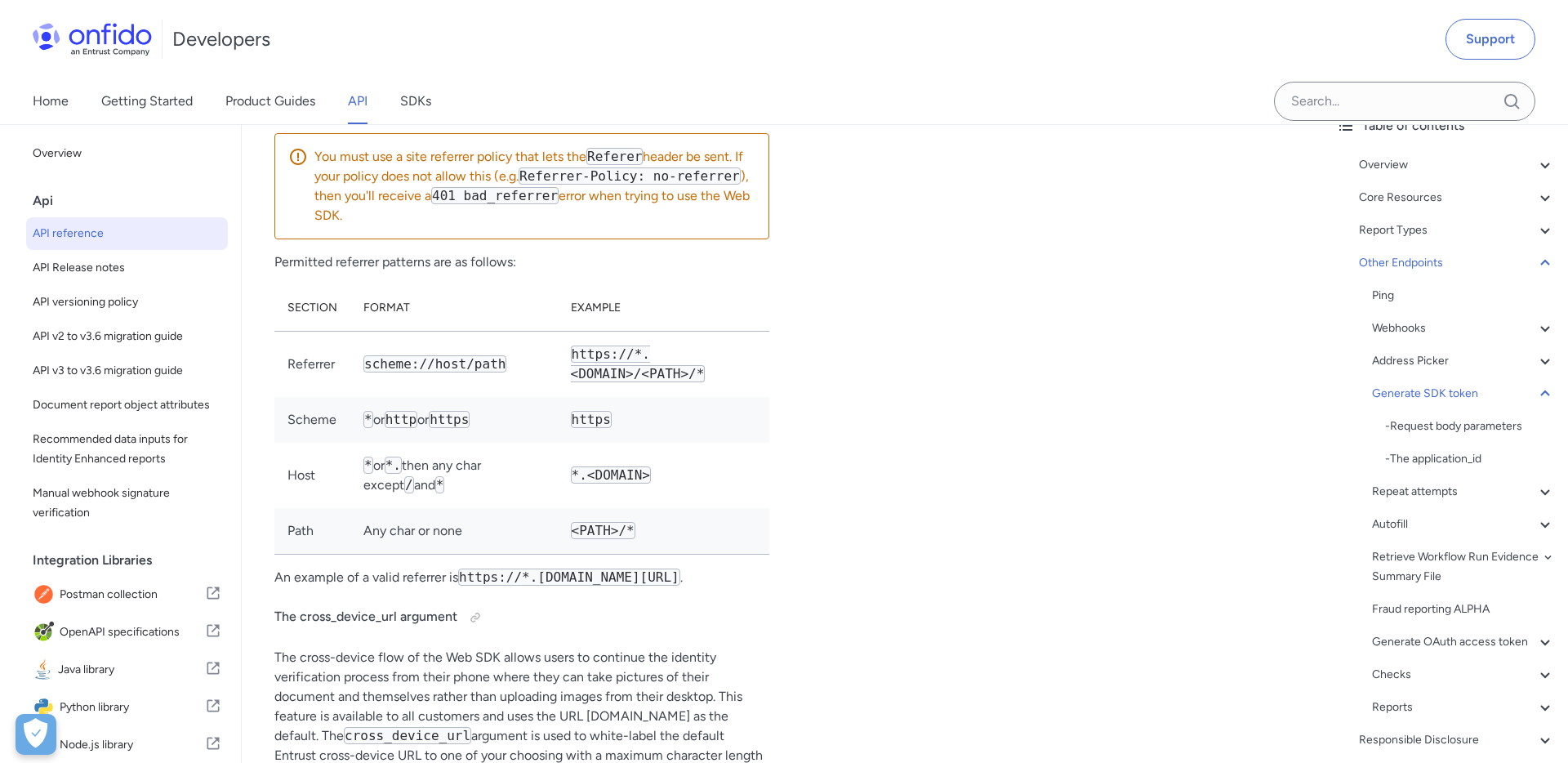
scroll to position [135857, 0]
